Goal: Book appointment/travel/reservation

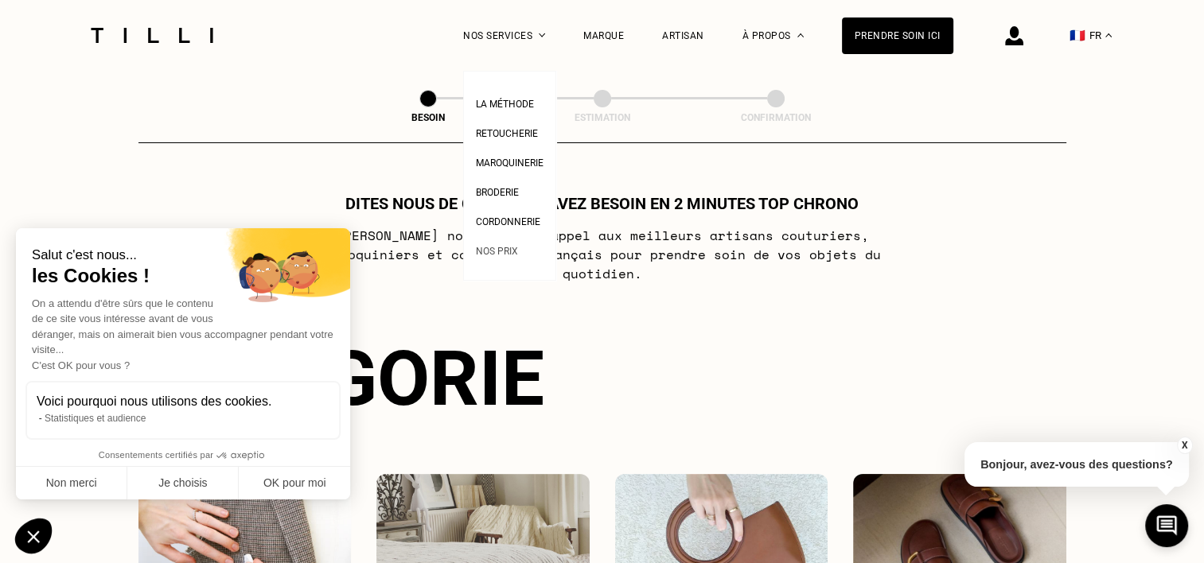
click at [516, 242] on li "Nos prix" at bounding box center [510, 249] width 68 height 29
click at [516, 246] on link "Nos prix" at bounding box center [497, 249] width 42 height 17
select select "FR"
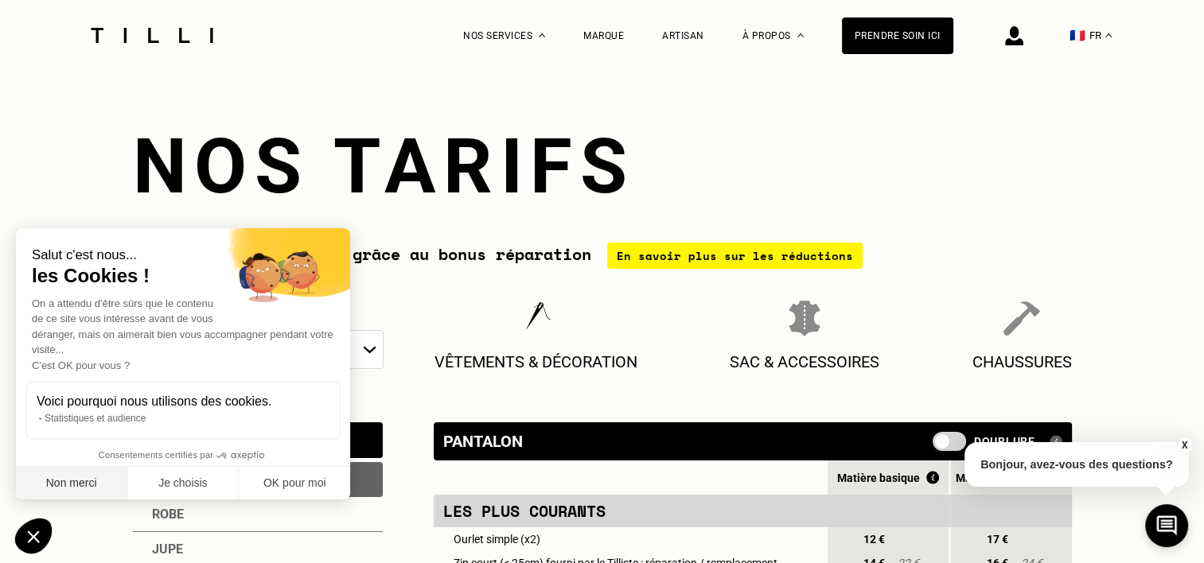
click at [80, 480] on button "Non merci" at bounding box center [71, 483] width 111 height 33
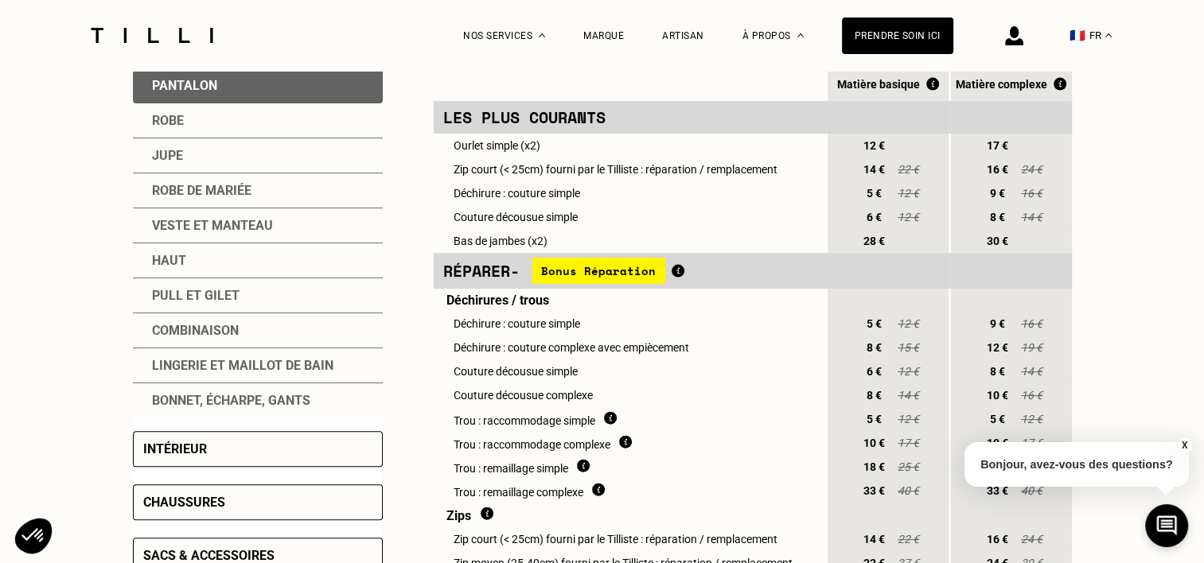
scroll to position [398, 0]
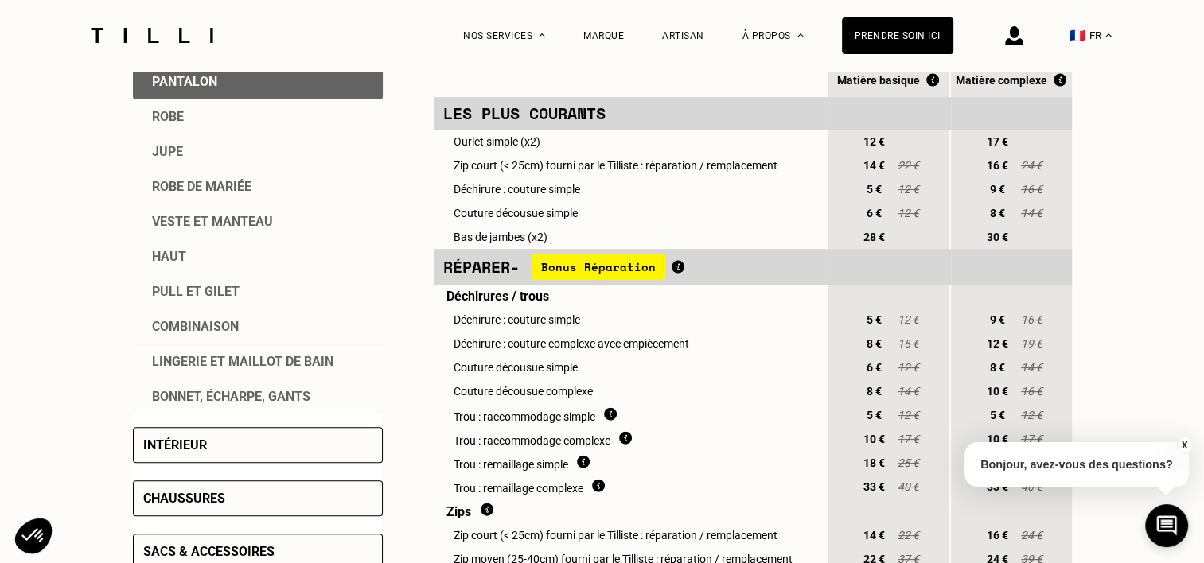
click at [239, 220] on div "Veste et manteau" at bounding box center [258, 221] width 250 height 35
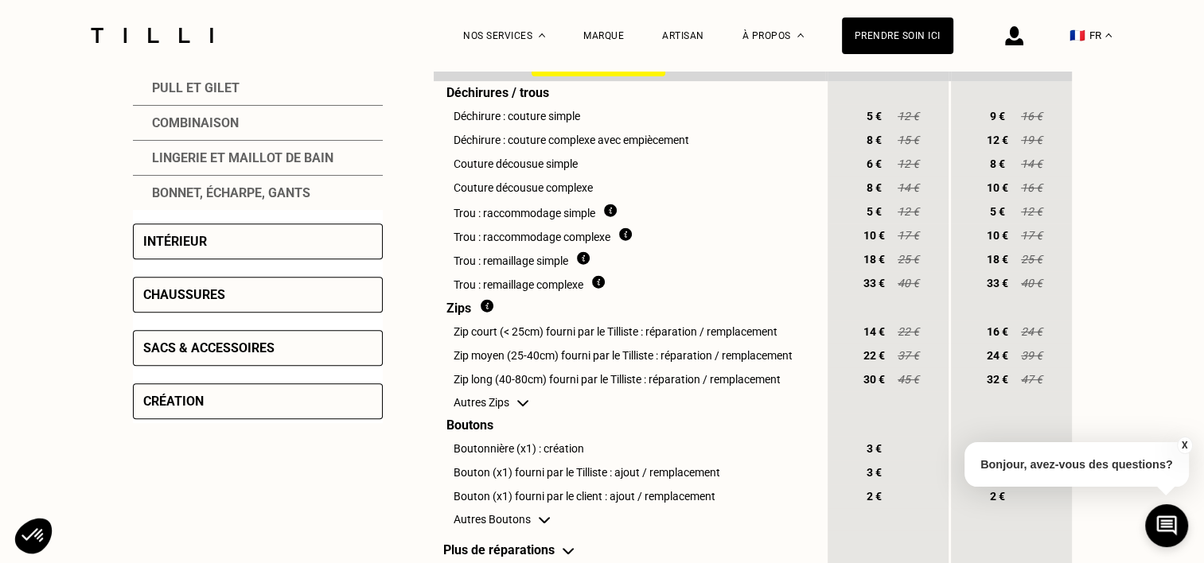
scroll to position [636, 0]
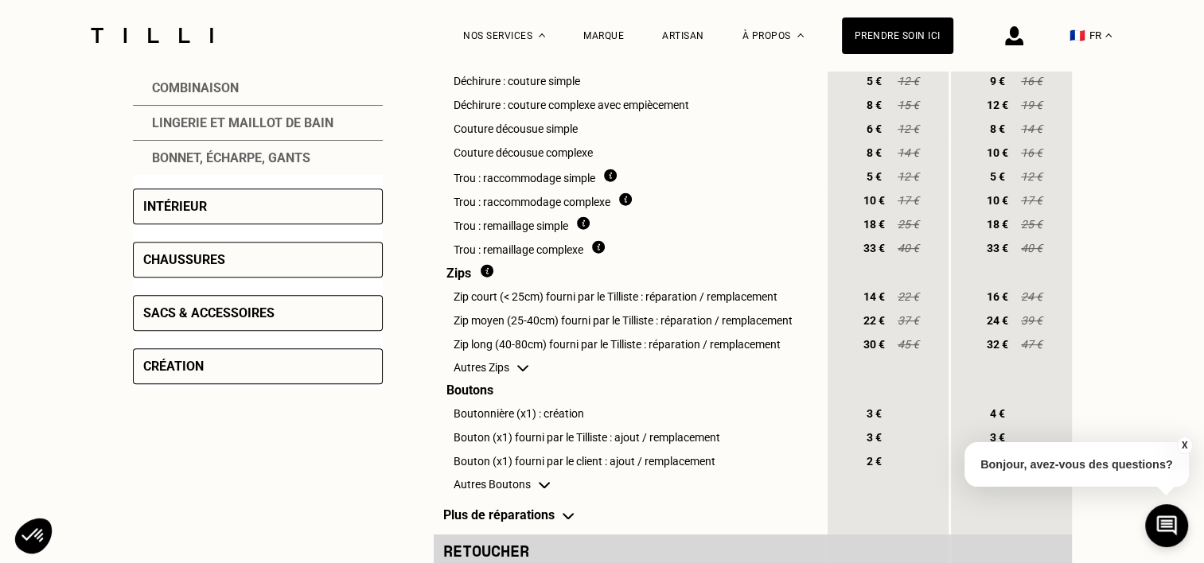
click at [223, 320] on div "Sacs & accessoires" at bounding box center [208, 312] width 131 height 15
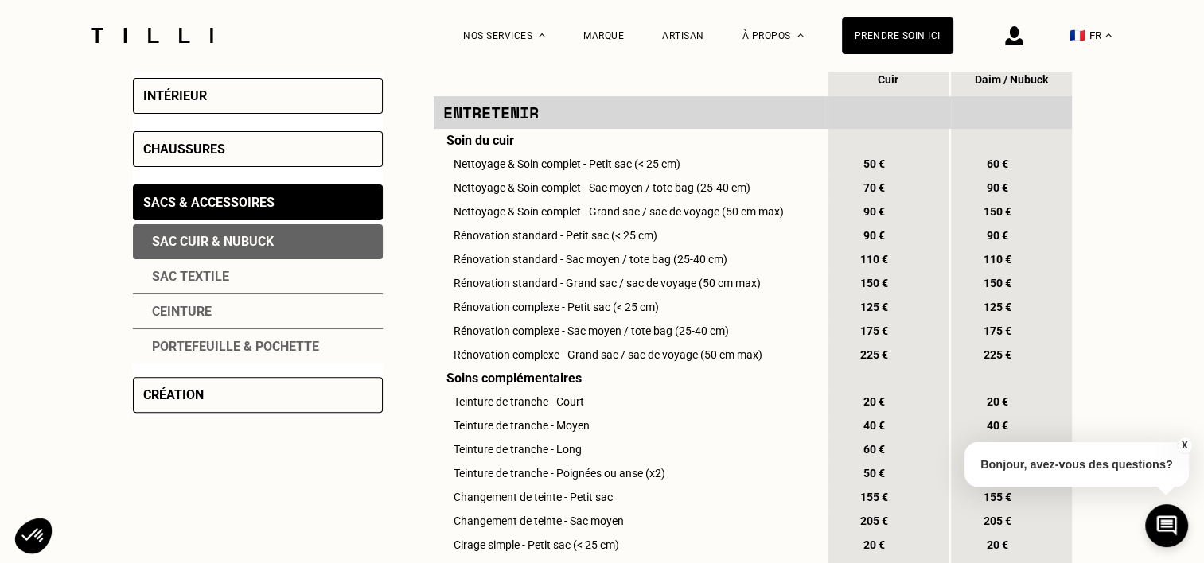
scroll to position [398, 0]
click at [255, 271] on div "Sac textile" at bounding box center [258, 276] width 250 height 35
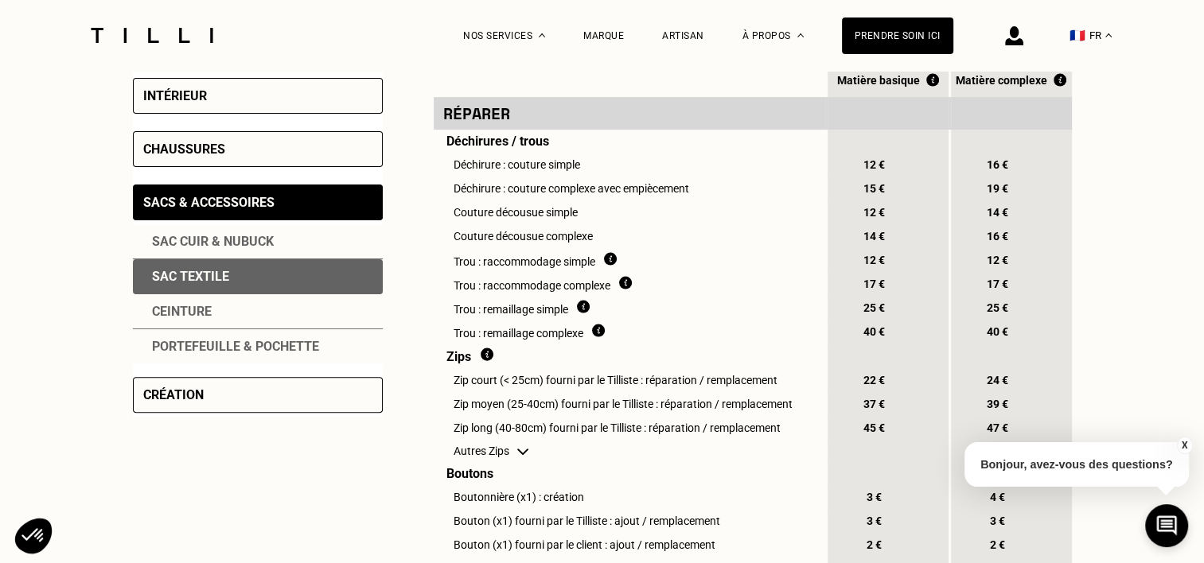
click at [242, 245] on div "Sac cuir & nubuck" at bounding box center [258, 241] width 250 height 35
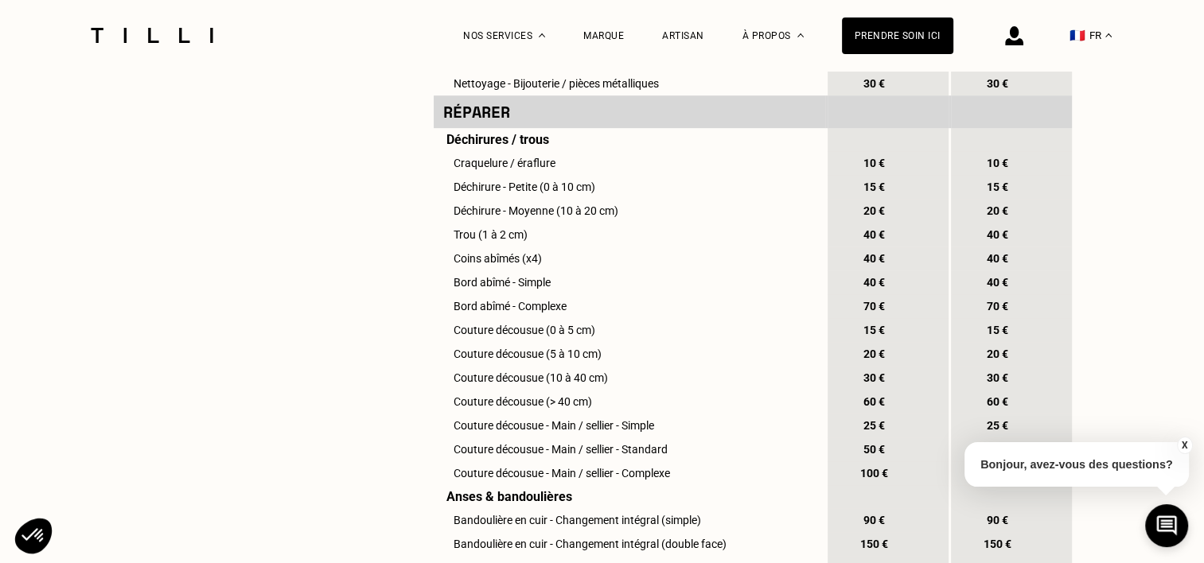
scroll to position [1034, 0]
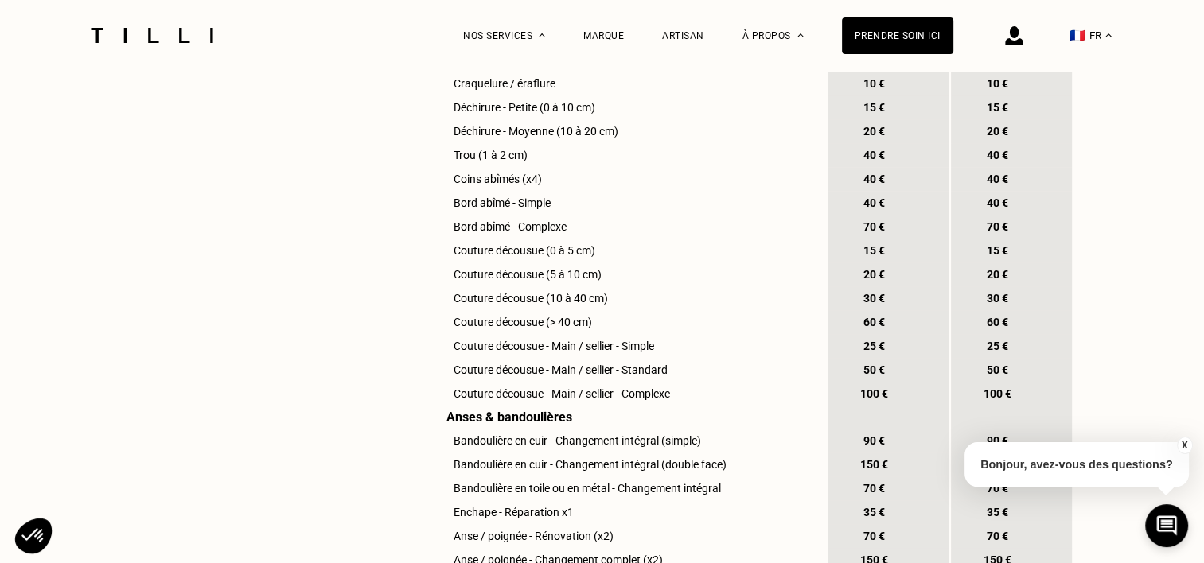
click at [1181, 446] on button "X" at bounding box center [1184, 446] width 16 height 18
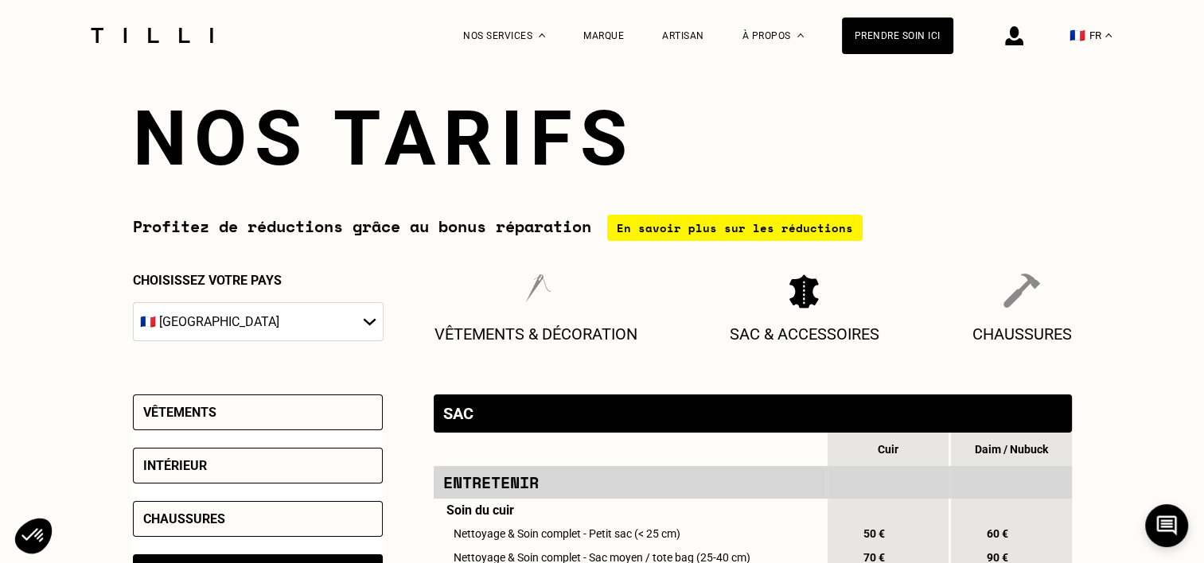
scroll to position [0, 0]
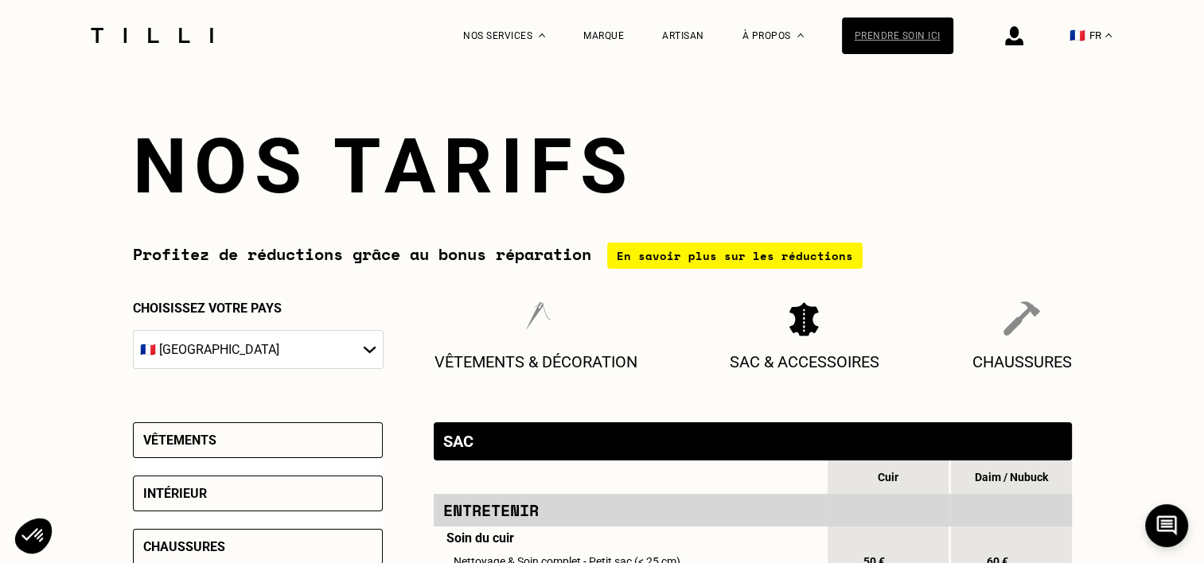
click at [874, 37] on div "Prendre soin ici" at bounding box center [897, 36] width 111 height 37
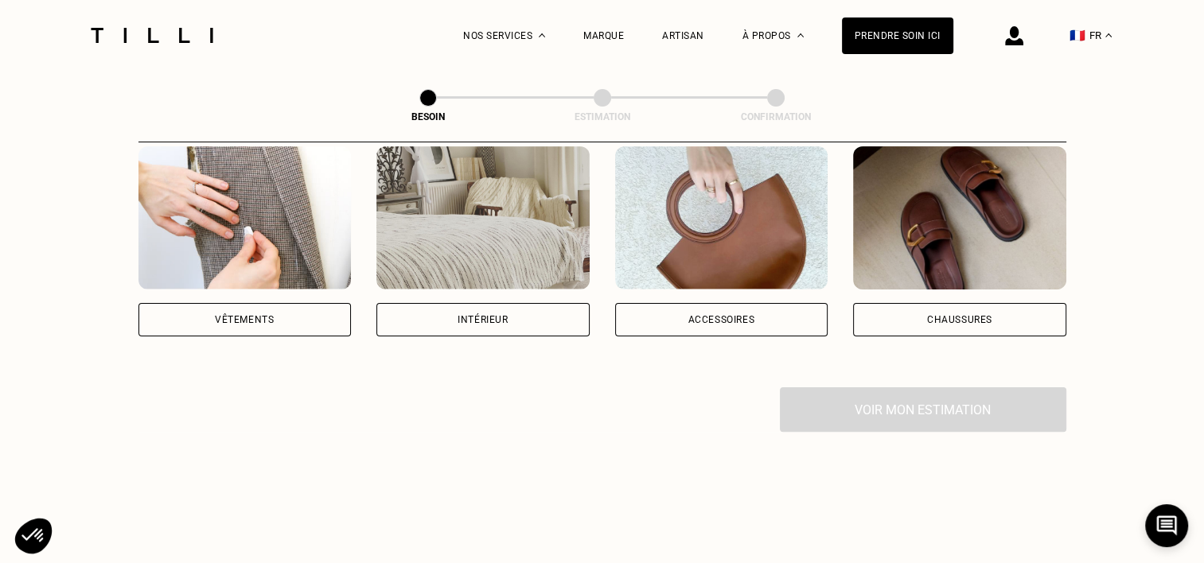
scroll to position [318, 0]
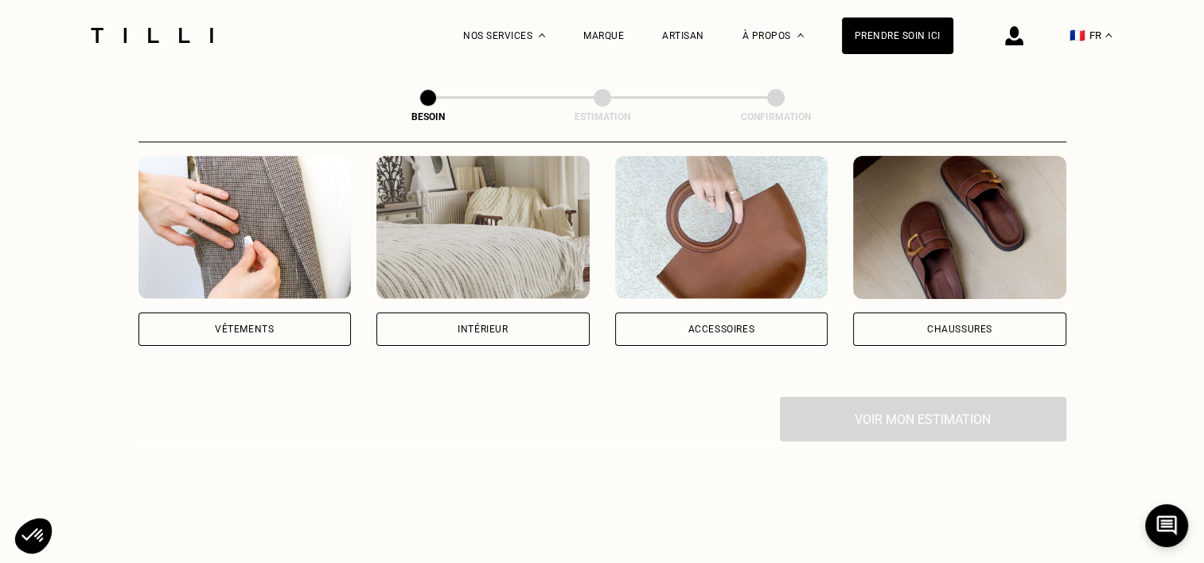
click at [289, 313] on div "Vêtements" at bounding box center [244, 329] width 213 height 33
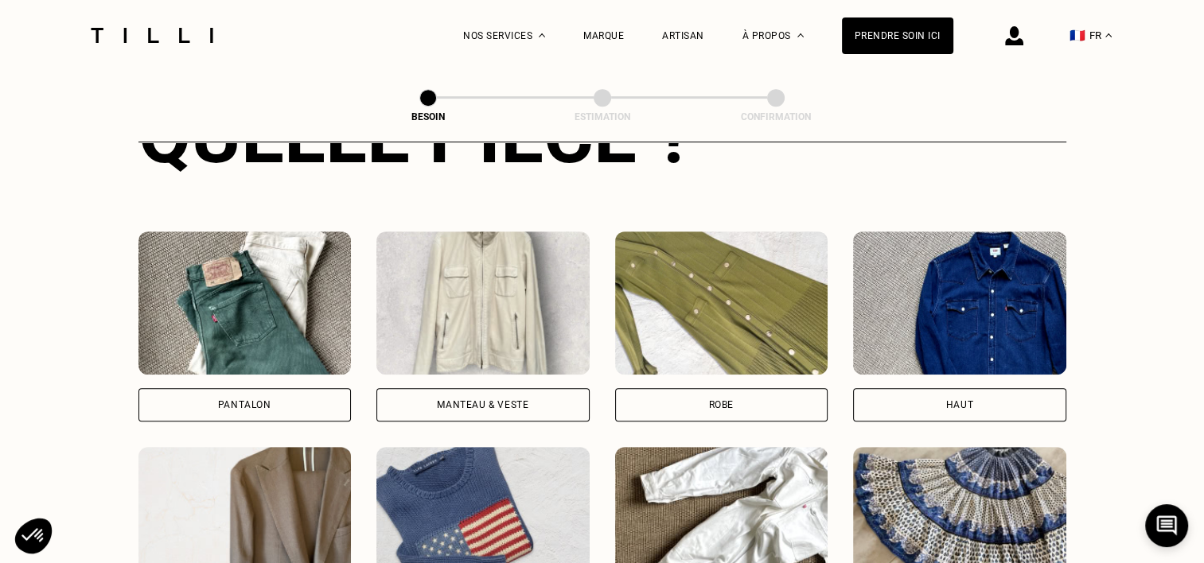
scroll to position [648, 0]
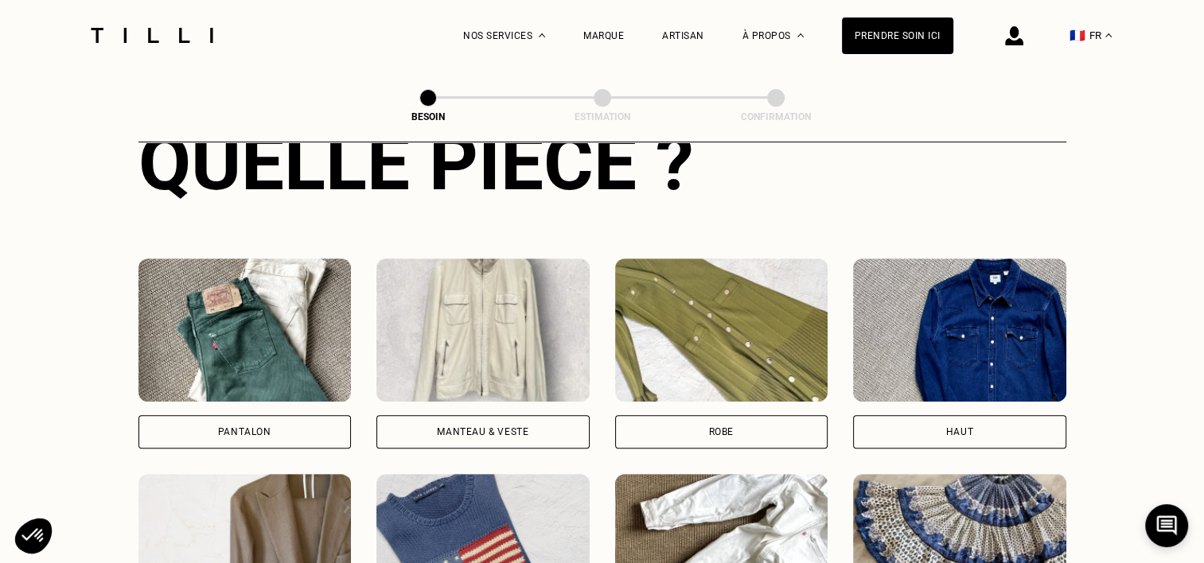
click at [473, 427] on div "Manteau & Veste" at bounding box center [482, 432] width 91 height 10
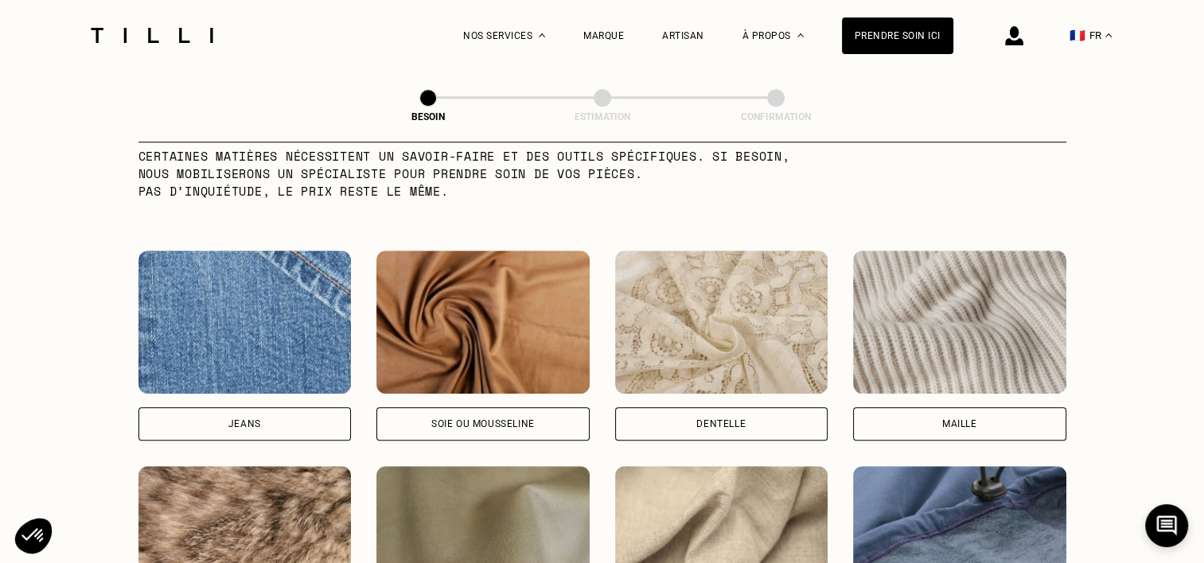
scroll to position [1781, 0]
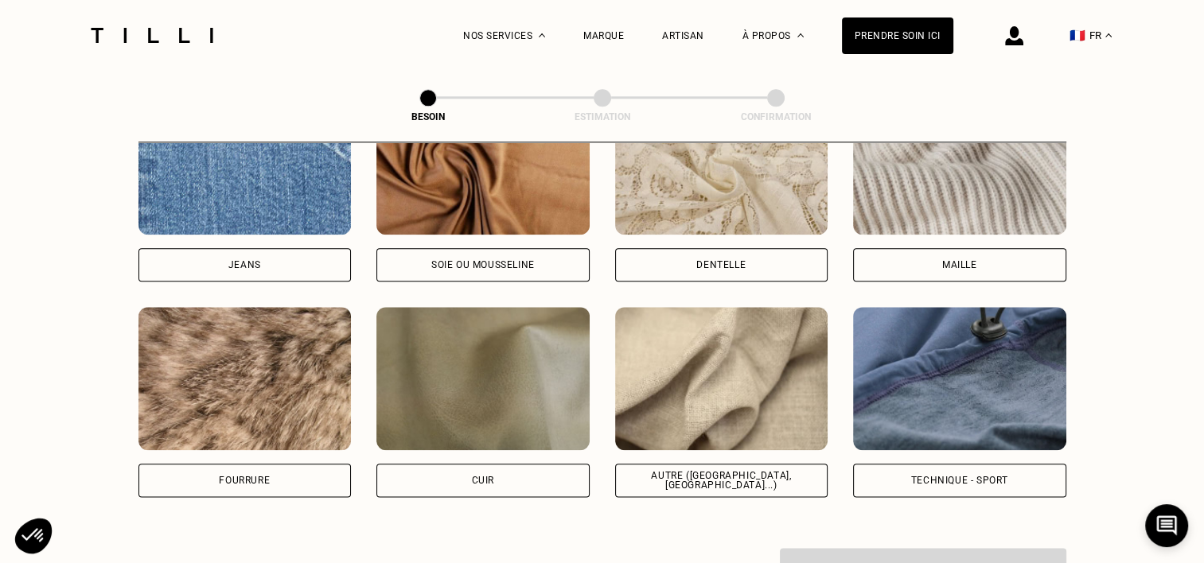
click at [710, 471] on div "Autre ([GEOGRAPHIC_DATA], [GEOGRAPHIC_DATA]...)" at bounding box center [721, 480] width 186 height 19
select select "FR"
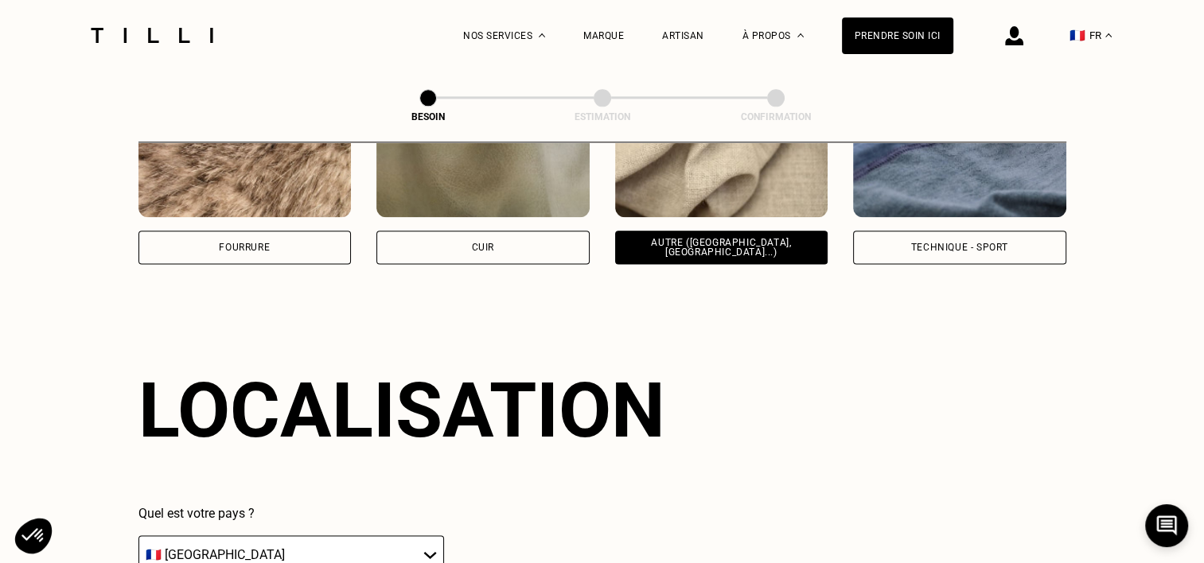
scroll to position [2137, 0]
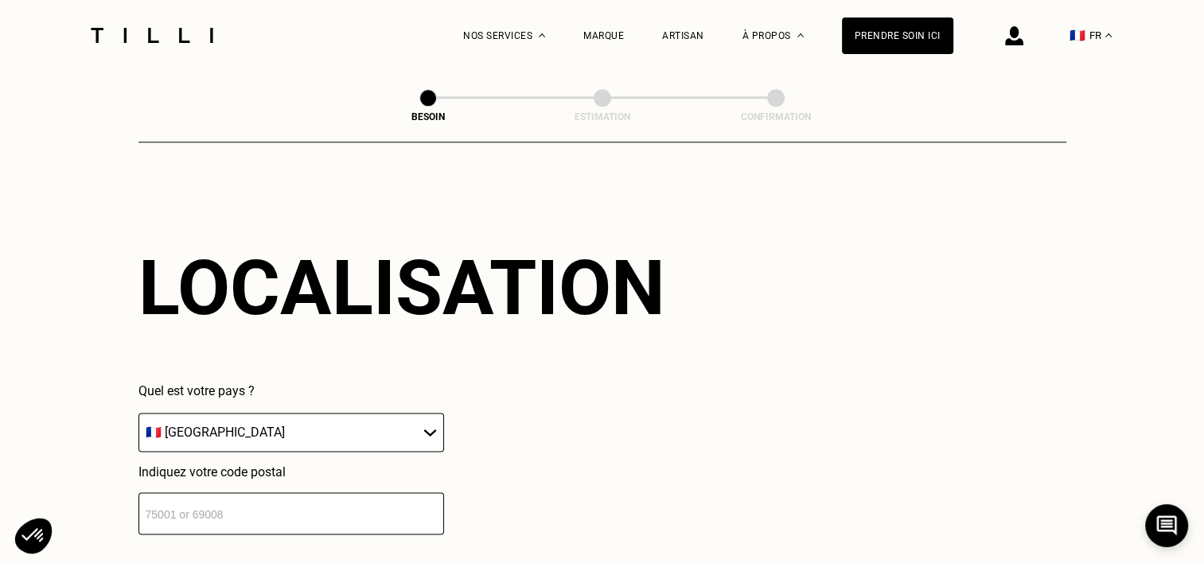
click at [264, 509] on input "number" at bounding box center [290, 513] width 305 height 42
type input "33600"
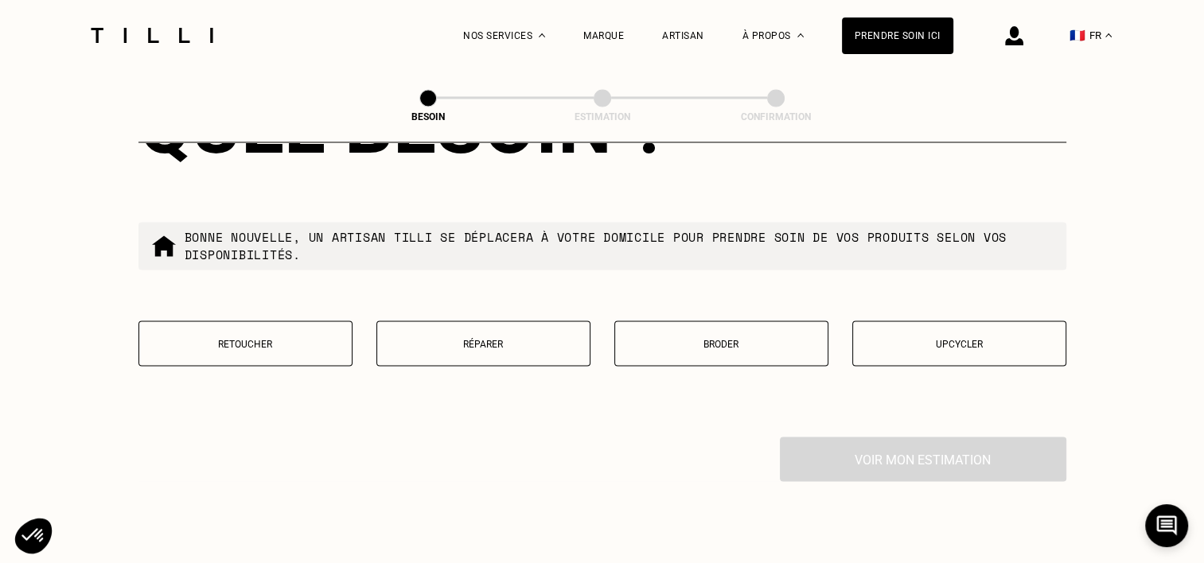
scroll to position [2692, 0]
click at [484, 322] on button "Réparer" at bounding box center [483, 342] width 214 height 45
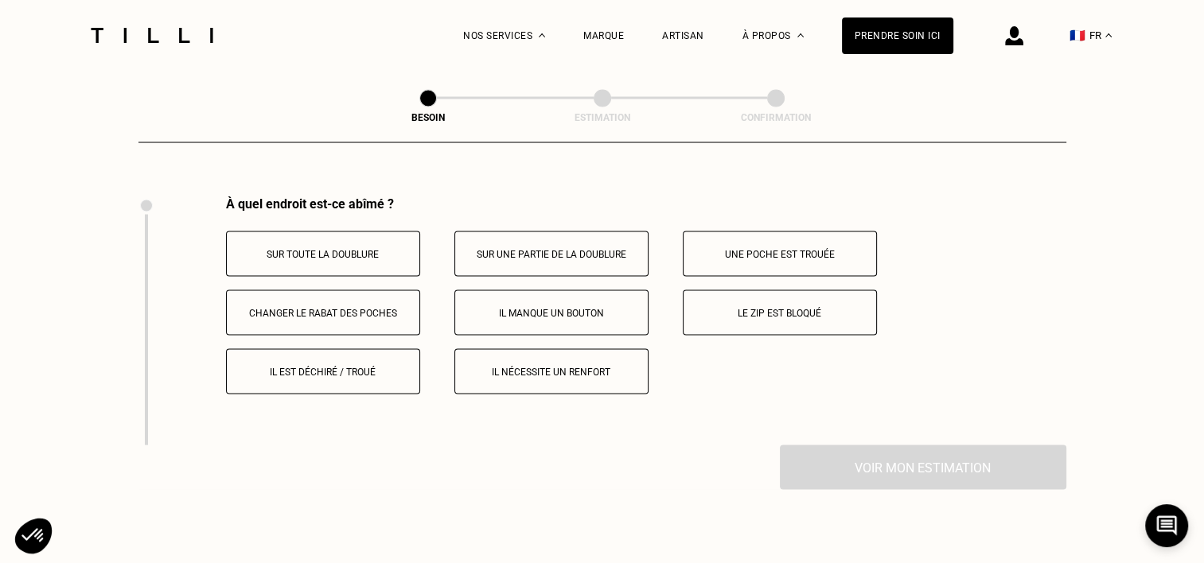
scroll to position [2897, 0]
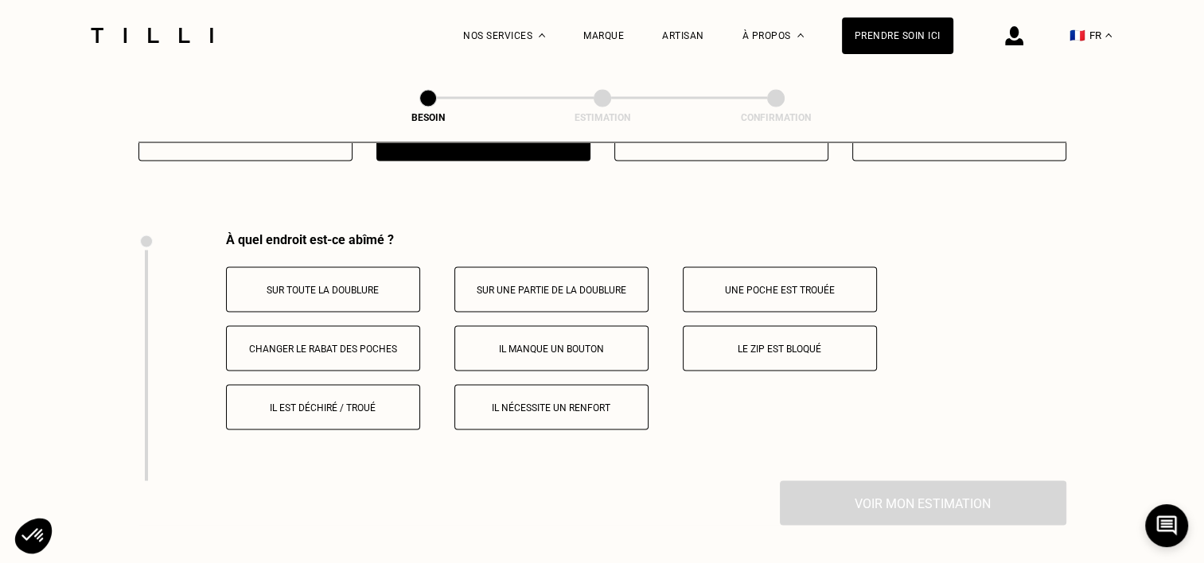
click at [761, 343] on p "Le zip est bloqué" at bounding box center [779, 348] width 177 height 11
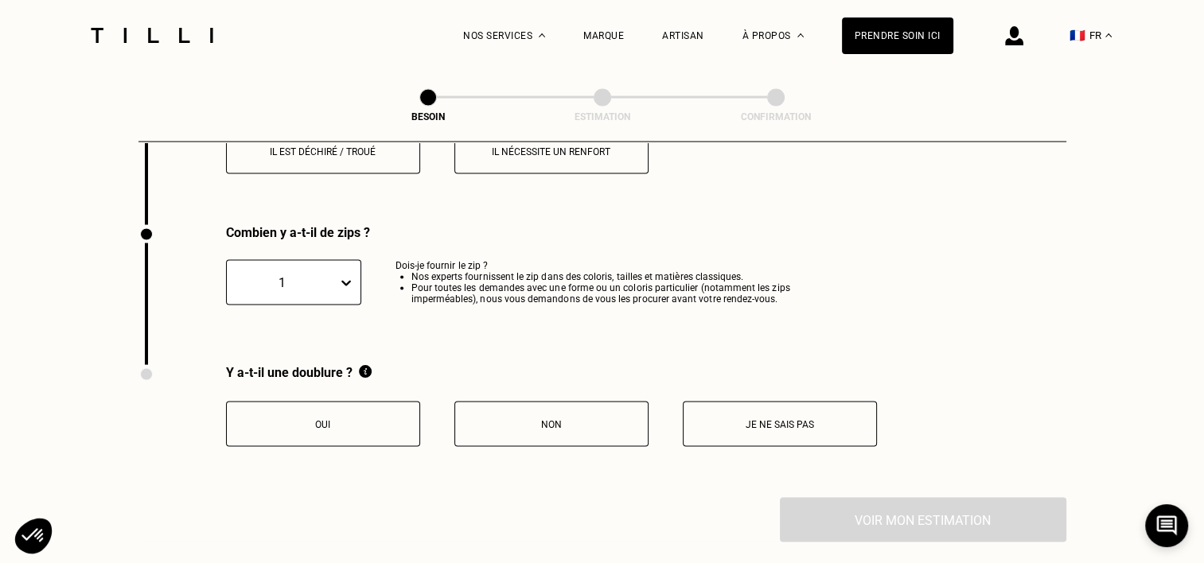
scroll to position [3153, 0]
click at [756, 423] on button "Je ne sais pas" at bounding box center [780, 423] width 194 height 45
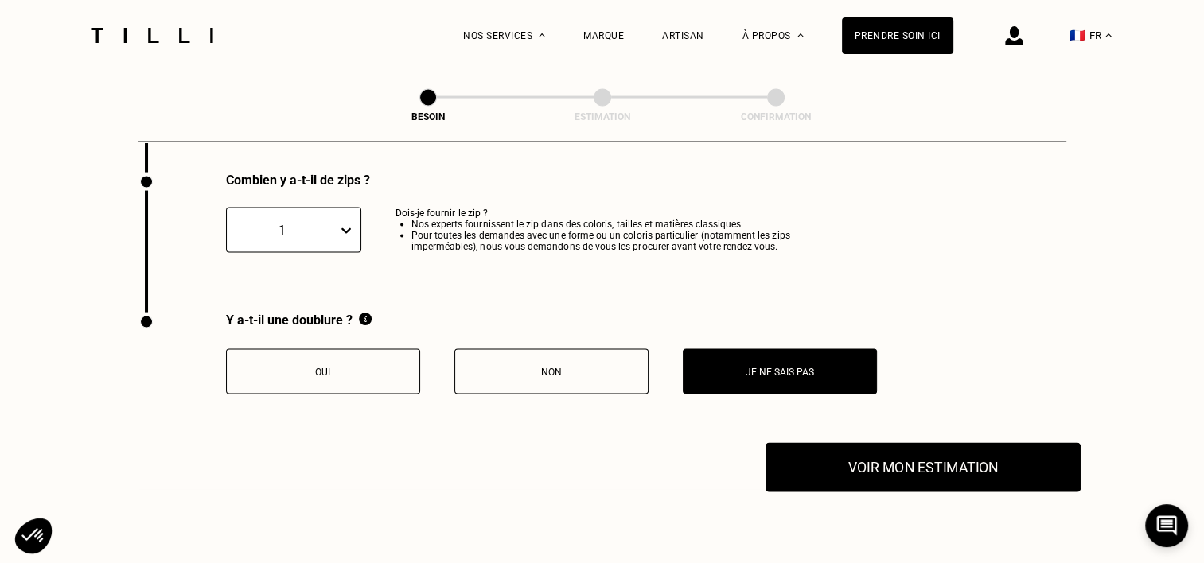
scroll to position [3232, 0]
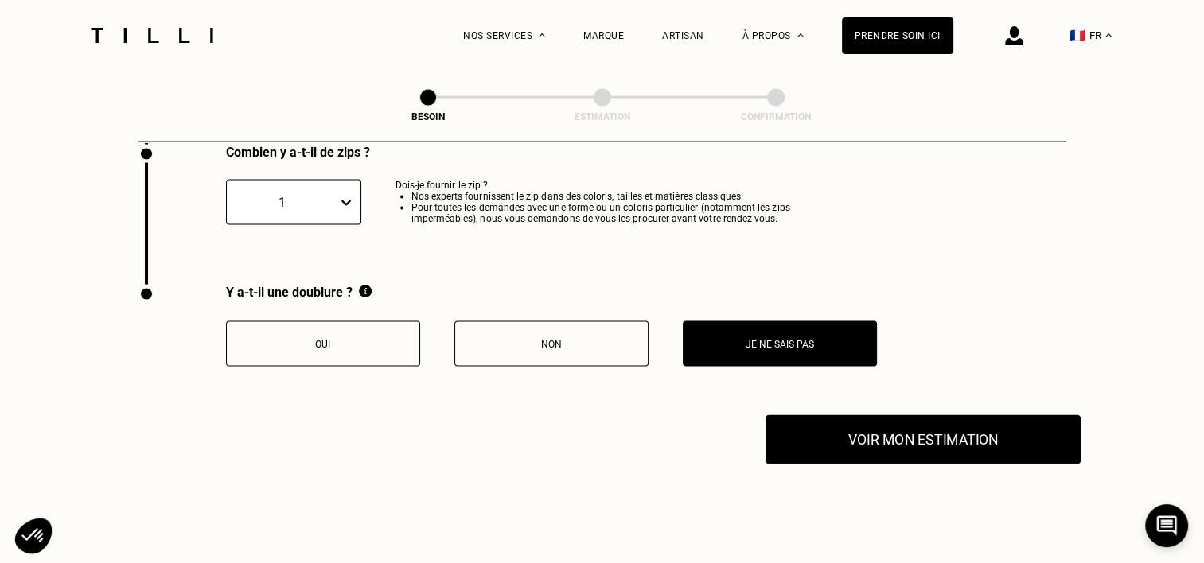
click at [900, 451] on button "Voir mon estimation" at bounding box center [922, 439] width 315 height 49
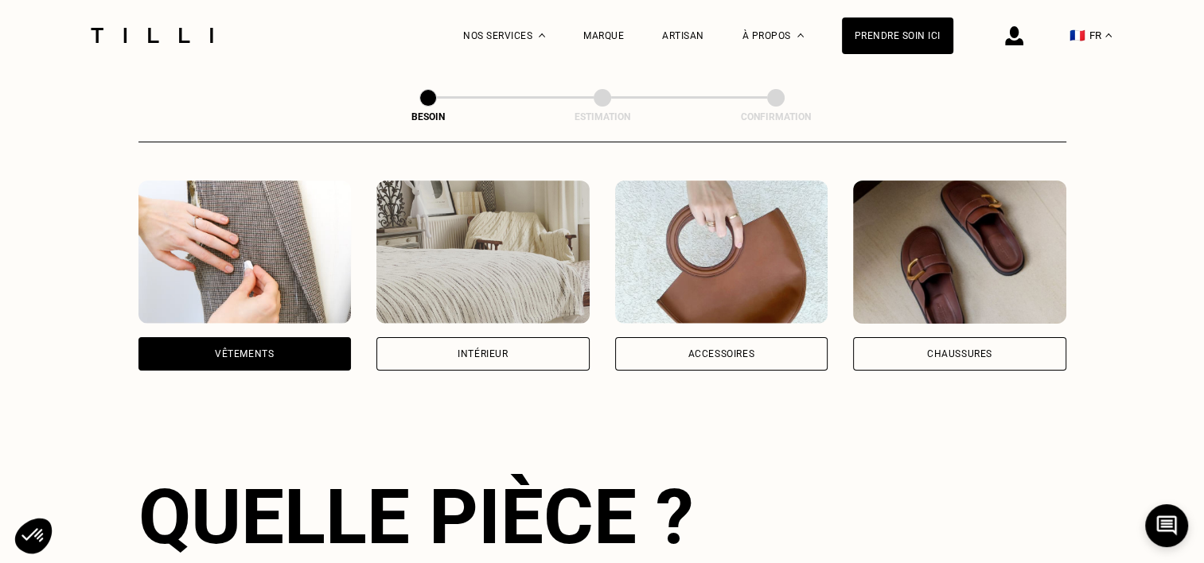
scroll to position [209, 0]
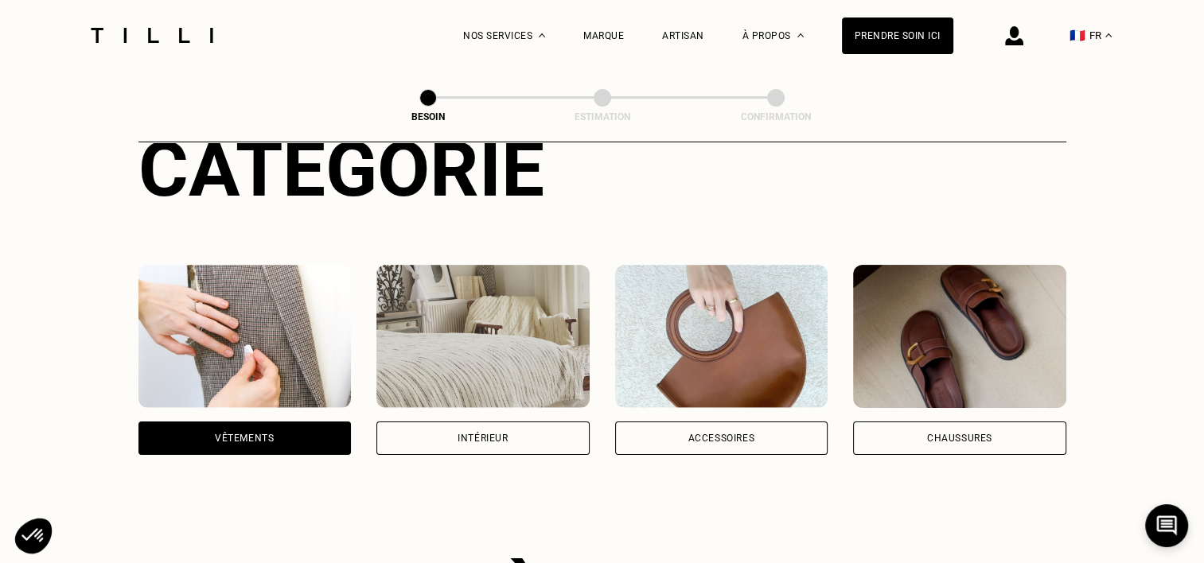
click at [722, 434] on div "Accessoires" at bounding box center [720, 439] width 67 height 10
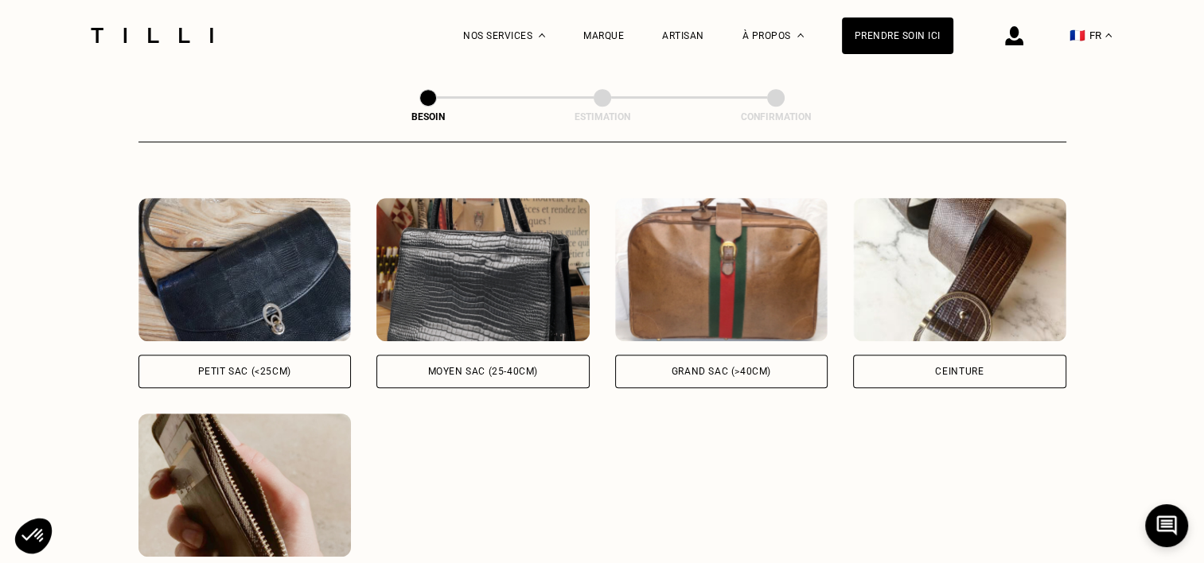
scroll to position [678, 0]
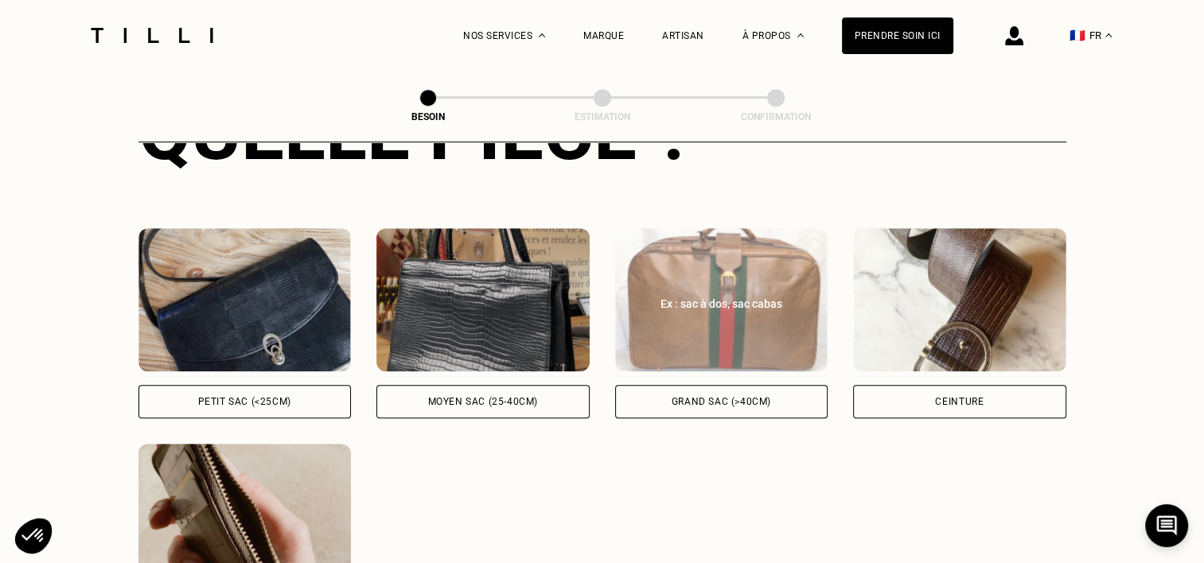
click at [714, 397] on div "Grand sac (>40cm)" at bounding box center [720, 402] width 99 height 10
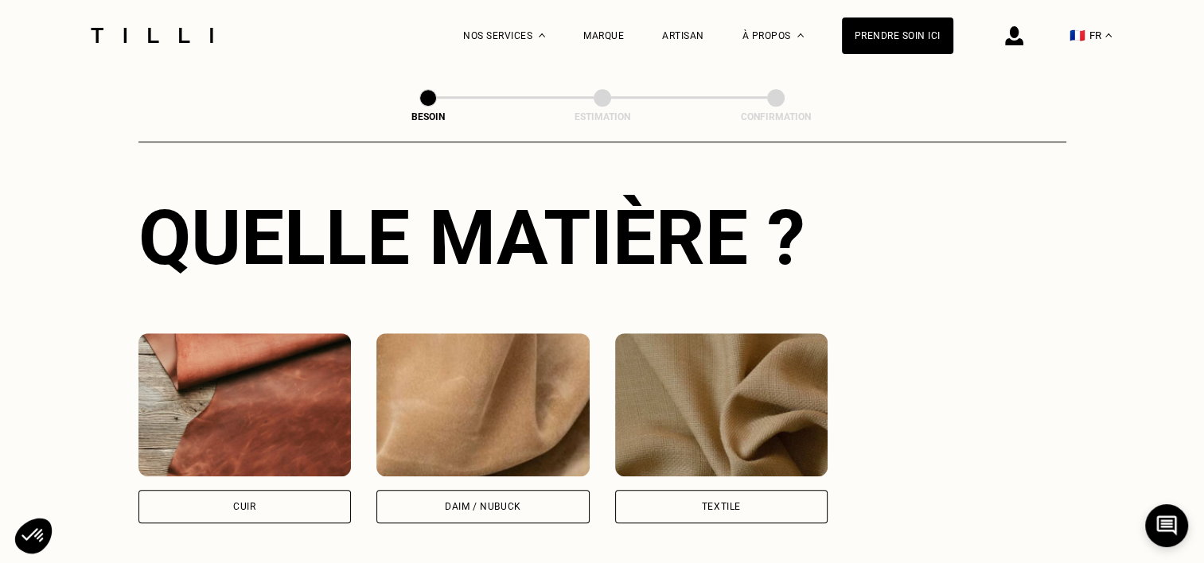
scroll to position [1247, 0]
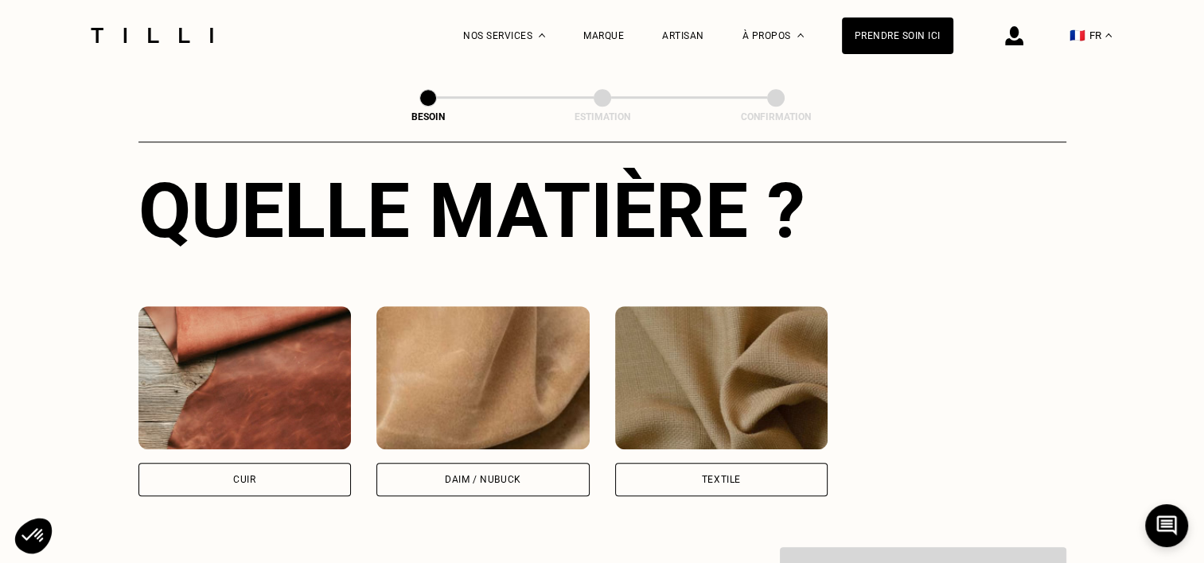
click at [469, 475] on div "Daim / Nubuck" at bounding box center [483, 480] width 76 height 10
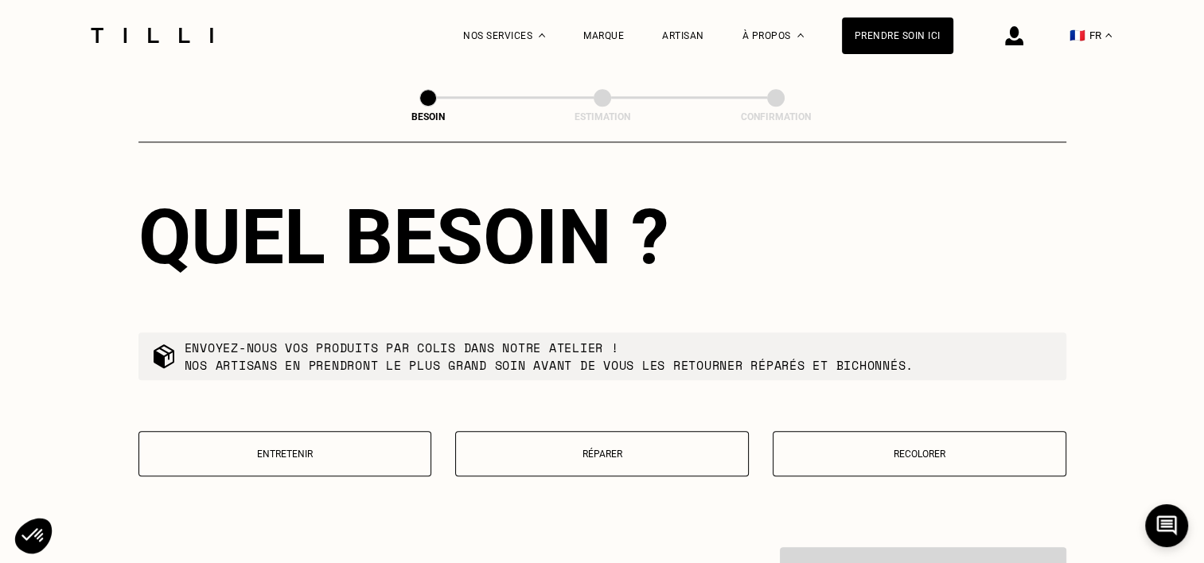
scroll to position [1682, 0]
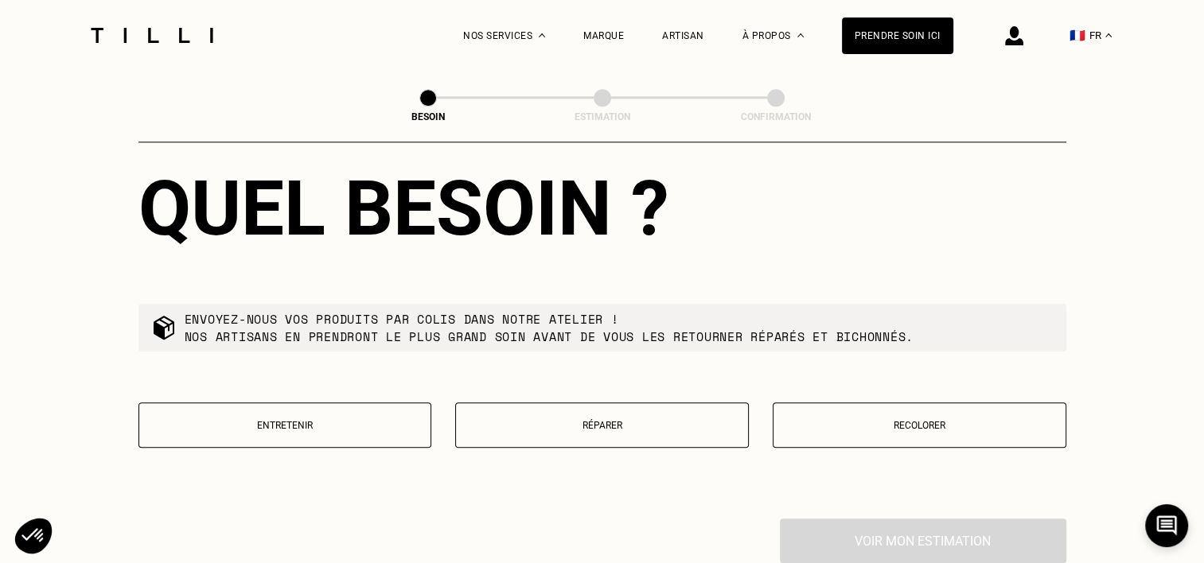
click at [683, 420] on p "Réparer" at bounding box center [602, 425] width 276 height 11
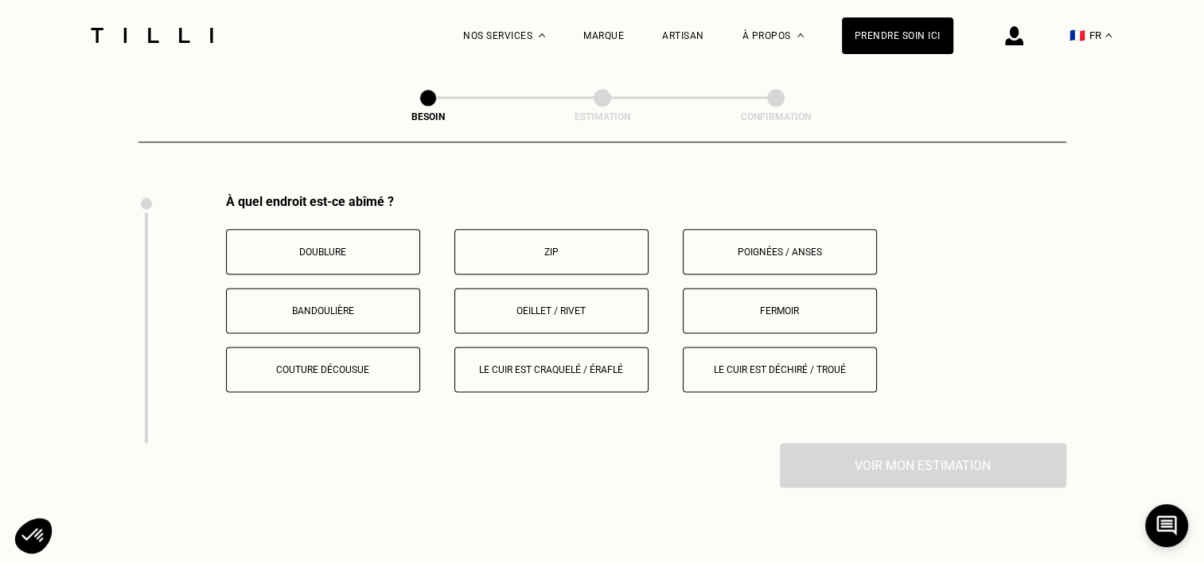
scroll to position [2011, 0]
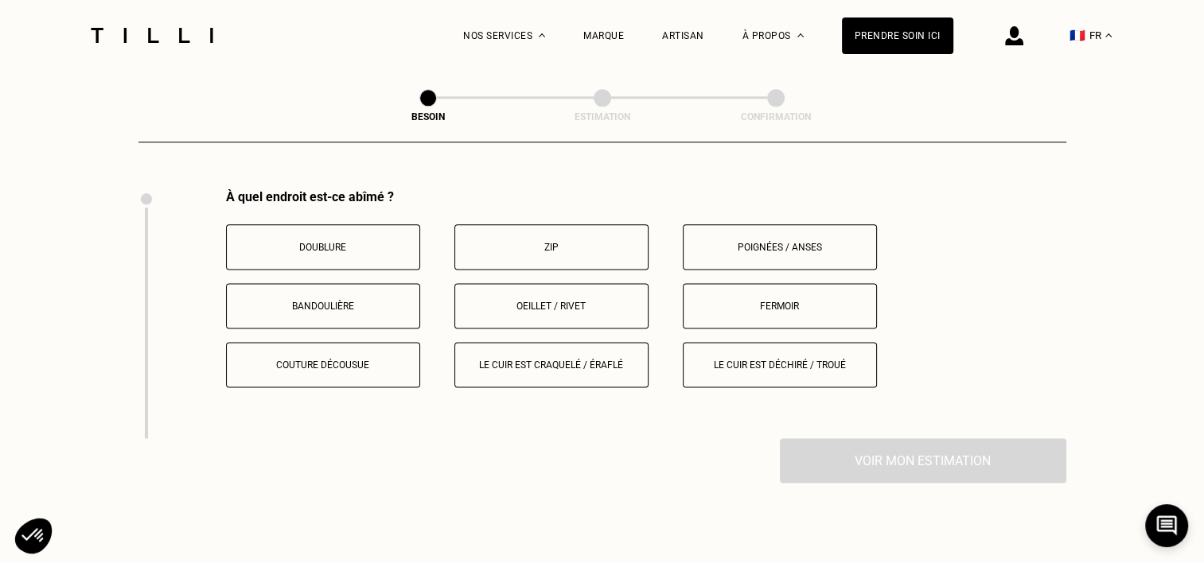
click at [582, 242] on p "Zip" at bounding box center [551, 247] width 177 height 11
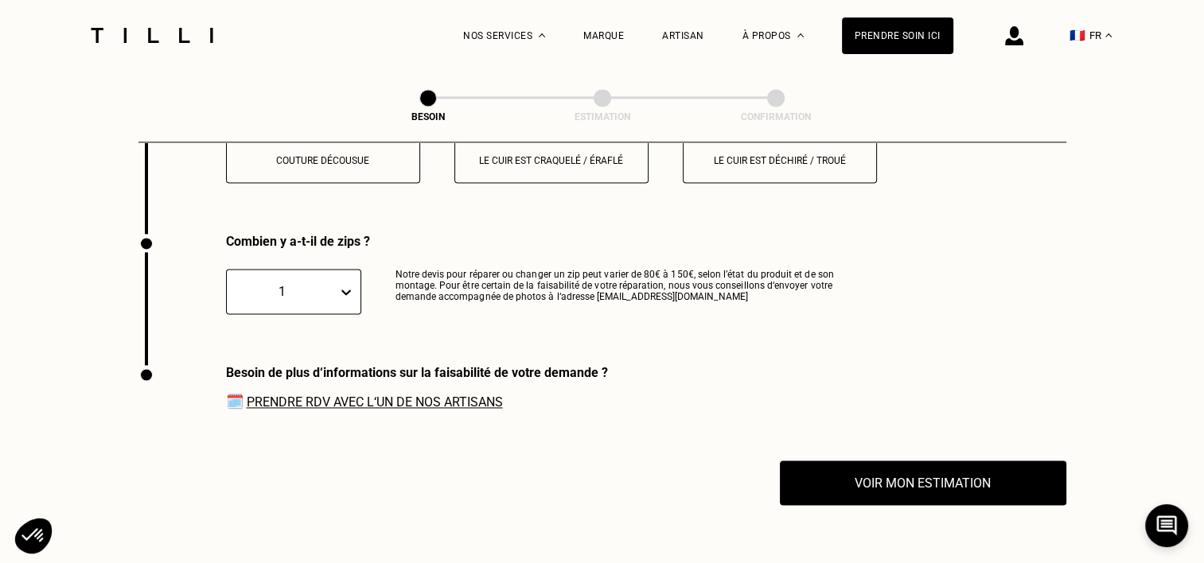
scroll to position [2260, 0]
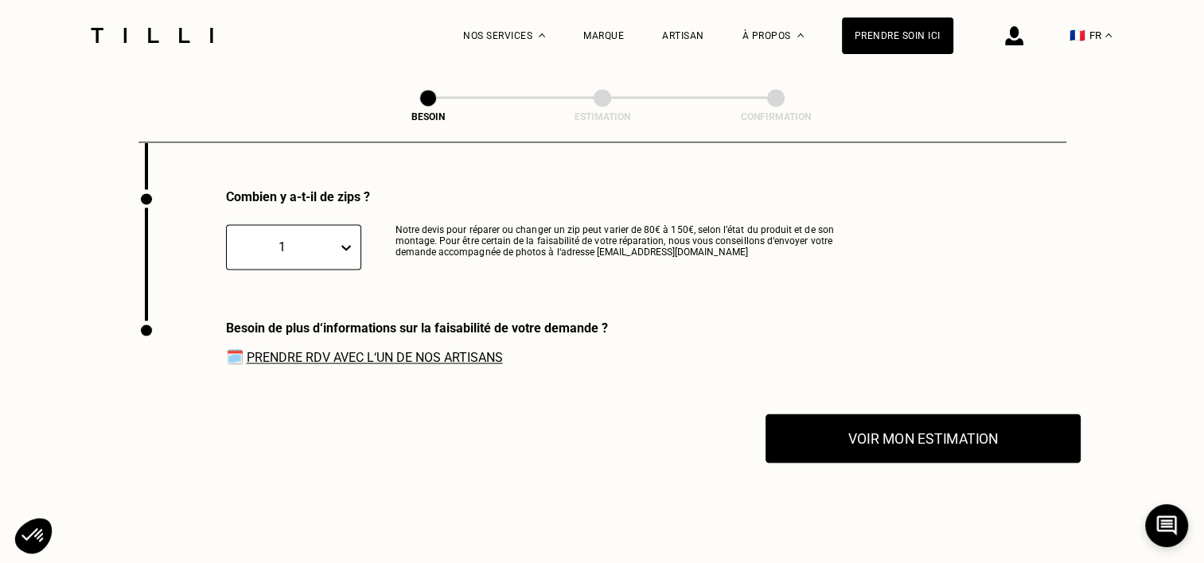
click at [847, 426] on button "Voir mon estimation" at bounding box center [922, 438] width 315 height 49
